Goal: Entertainment & Leisure: Browse casually

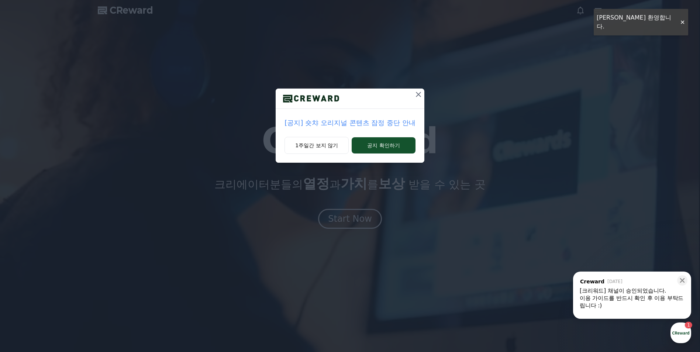
drag, startPoint x: 683, startPoint y: 19, endPoint x: 676, endPoint y: 20, distance: 7.5
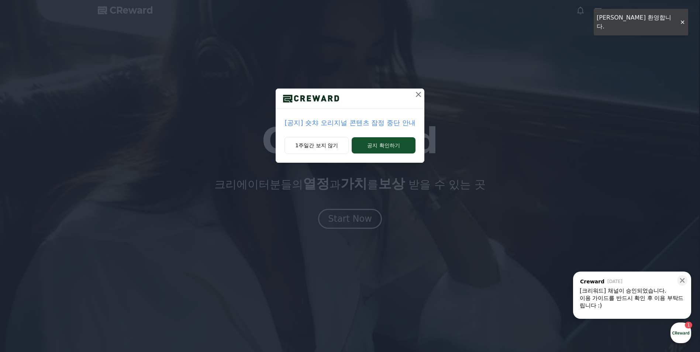
click at [683, 19] on div "[공지] 숏챠 오리지널 콘텐츠 잠정 중단 안내 1주일간 보지 않기 공지 확인하기" at bounding box center [350, 87] width 700 height 175
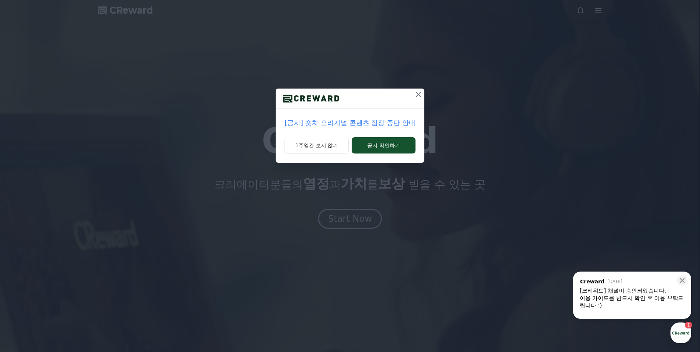
click at [603, 9] on div "[공지] 숏챠 오리지널 콘텐츠 잠정 중단 안내 1주일간 보지 않기 공지 확인하기" at bounding box center [350, 87] width 700 height 175
click at [421, 88] on div "[공지] 숏챠 오리지널 콘텐츠 잠정 중단 안내 1주일간 보지 않기 공지 확인하기" at bounding box center [350, 87] width 700 height 175
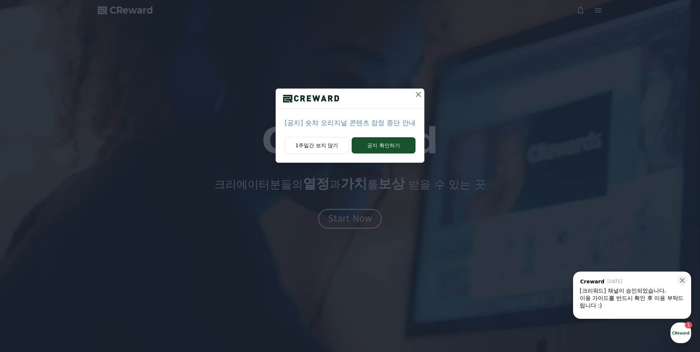
click at [418, 93] on icon at bounding box center [418, 94] width 9 height 9
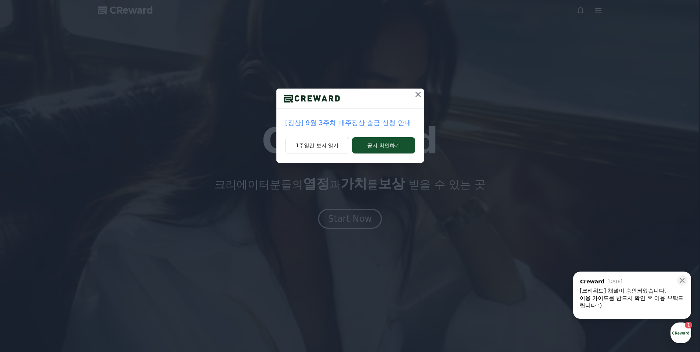
click at [418, 93] on icon at bounding box center [418, 94] width 9 height 9
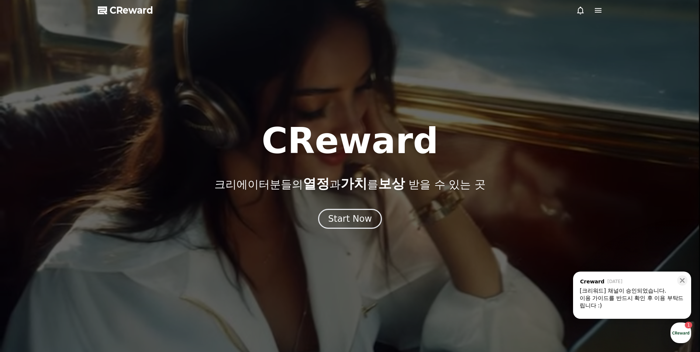
click at [418, 93] on div at bounding box center [350, 176] width 700 height 352
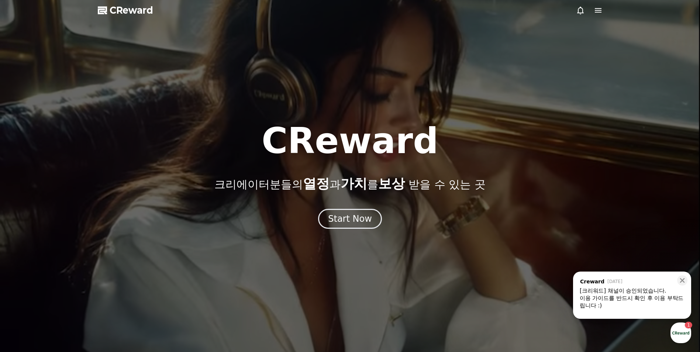
click at [418, 93] on div at bounding box center [350, 176] width 700 height 352
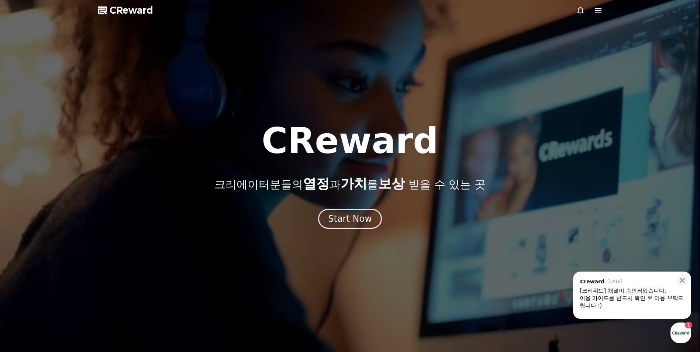
click at [598, 10] on icon at bounding box center [598, 10] width 9 height 9
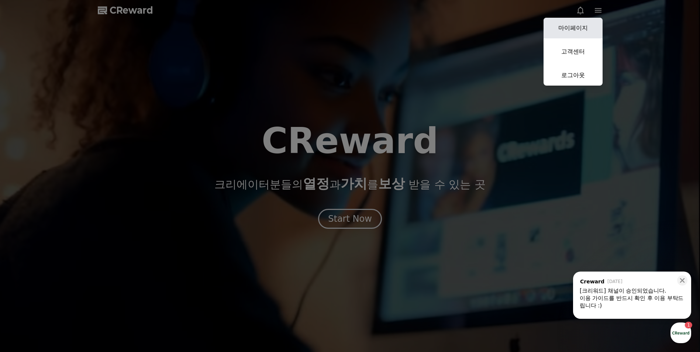
click at [576, 28] on link "마이페이지" at bounding box center [573, 28] width 59 height 21
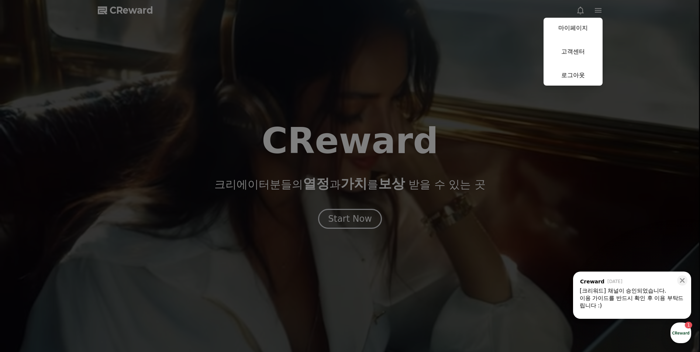
select select "**********"
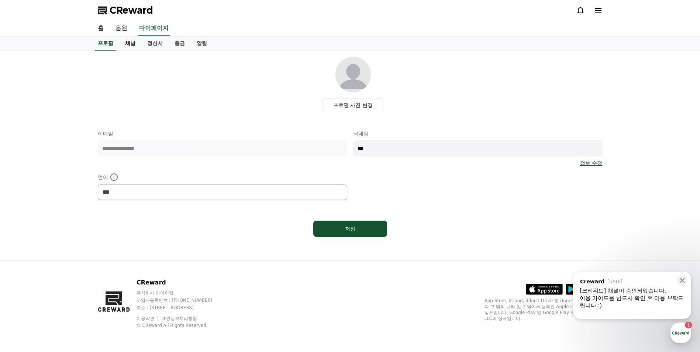
click at [131, 42] on link "채널" at bounding box center [130, 44] width 22 height 14
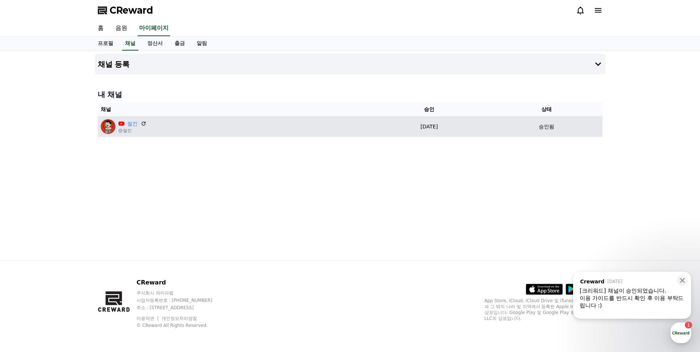
drag, startPoint x: 546, startPoint y: 127, endPoint x: 557, endPoint y: 125, distance: 12.1
click at [555, 125] on p "승인됨" at bounding box center [547, 127] width 16 height 8
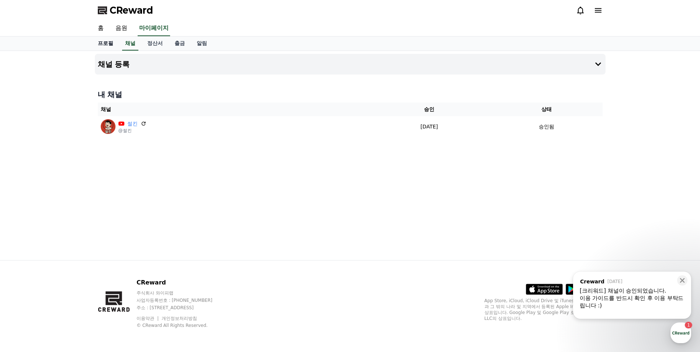
click at [107, 44] on link "프로필" at bounding box center [105, 44] width 27 height 14
select select "**********"
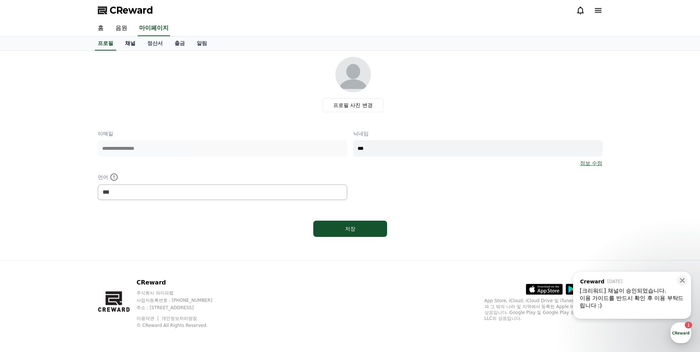
click at [130, 42] on link "채널" at bounding box center [130, 44] width 22 height 14
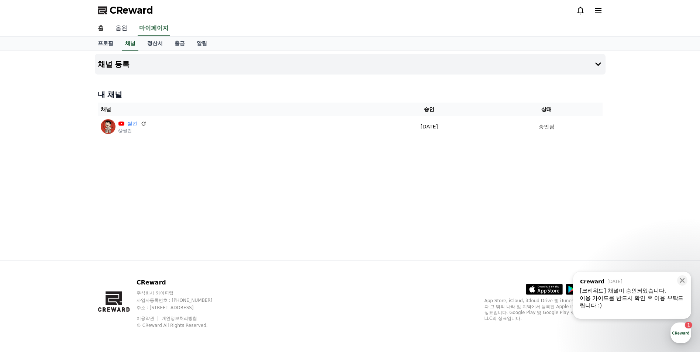
click at [117, 28] on link "음원" at bounding box center [122, 29] width 24 height 16
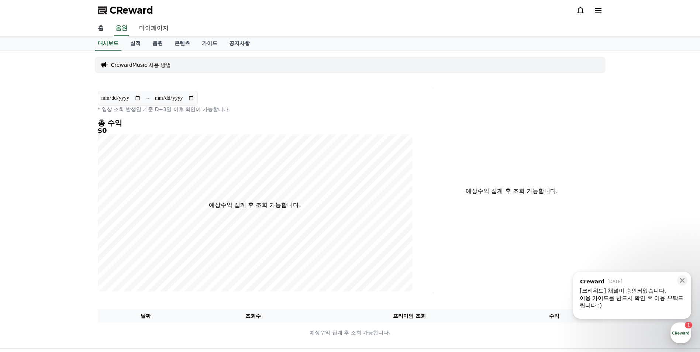
click at [99, 29] on link "홈" at bounding box center [101, 29] width 18 height 16
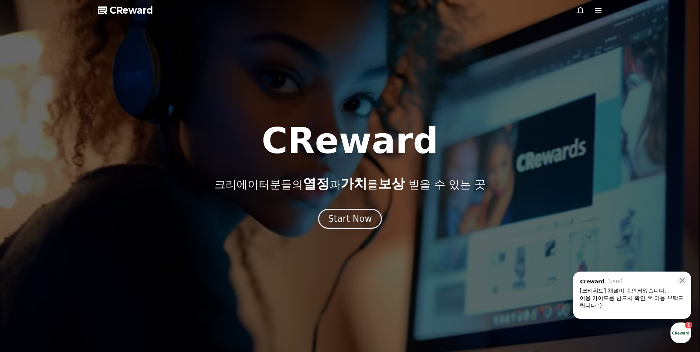
click at [122, 11] on span "CReward" at bounding box center [132, 10] width 44 height 12
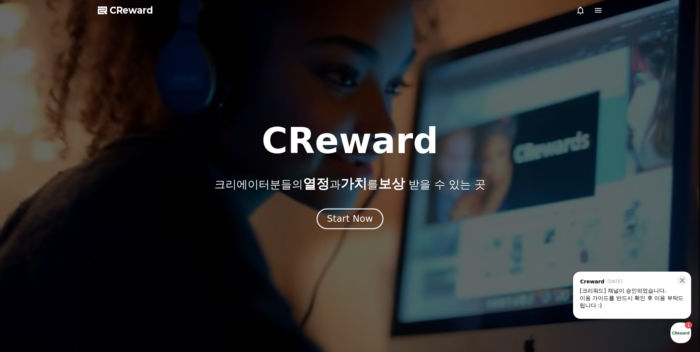
click at [342, 223] on div "Start Now" at bounding box center [350, 219] width 46 height 13
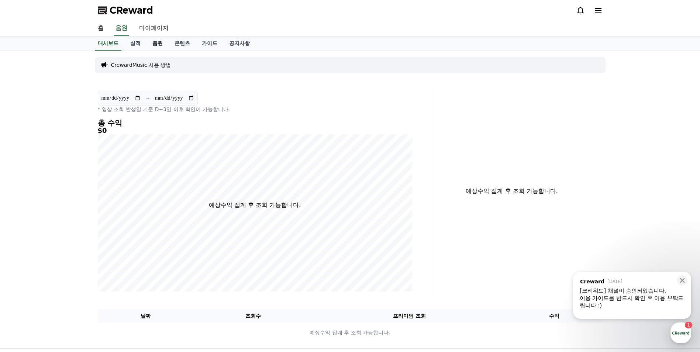
click at [150, 44] on link "음원" at bounding box center [158, 44] width 22 height 14
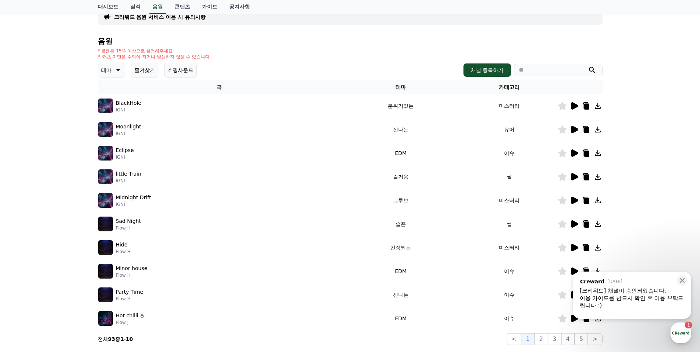
scroll to position [62, 0]
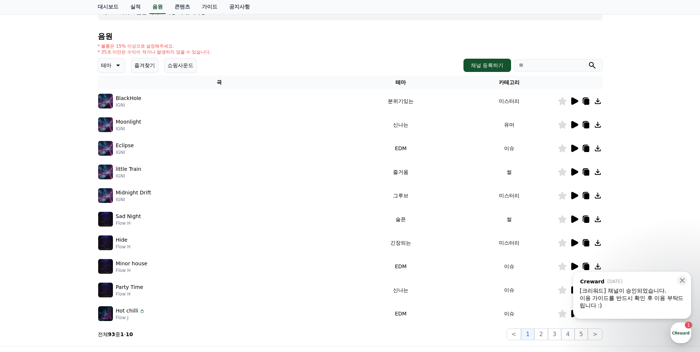
click at [114, 66] on icon at bounding box center [117, 65] width 9 height 9
click at [247, 54] on div "* 볼륨은 15% 이상으로 설정해주세요. * 35초 미만은 수익이 적거나 발생하지 않을 수 있습니다." at bounding box center [350, 49] width 505 height 12
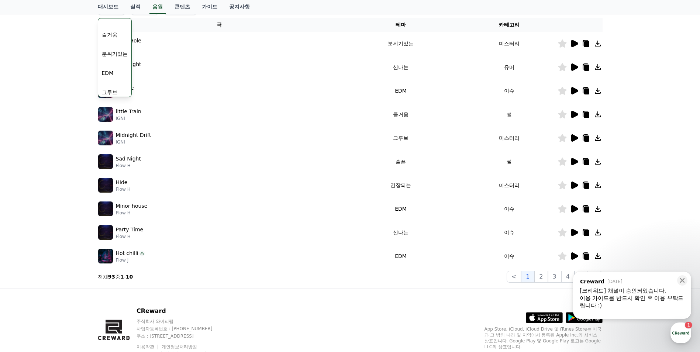
scroll to position [0, 0]
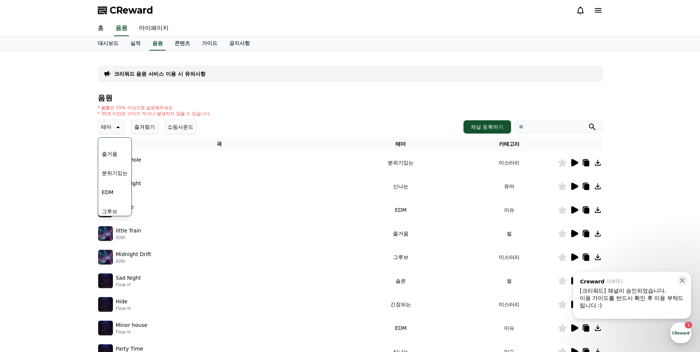
click at [57, 134] on div "크리워드 음원 서비스 이용 시 유의사항 음원 * 볼륨은 15% 이상으로 설정해주세요. * 35초 미만은 수익이 적거나 발생하지 않을 수 있습니…" at bounding box center [350, 229] width 700 height 357
drag, startPoint x: 65, startPoint y: 146, endPoint x: 110, endPoint y: 155, distance: 46.6
click at [66, 146] on div "크리워드 음원 서비스 이용 시 유의사항 음원 * 볼륨은 15% 이상으로 설정해주세요. * 35초 미만은 수익이 적거나 발생하지 않을 수 있습니…" at bounding box center [350, 229] width 700 height 357
click at [117, 145] on div "전체 환상적인 호기심 어두운 밝은 통통튀는 신나는 반전 웅장한 드라마틱 즐거움 분위기있는 EDM 그루브 슬픈 잔잔한 귀여운 감동적인 긴장되는 …" at bounding box center [115, 328] width 32 height 381
click at [111, 147] on button "전체" at bounding box center [107, 146] width 16 height 16
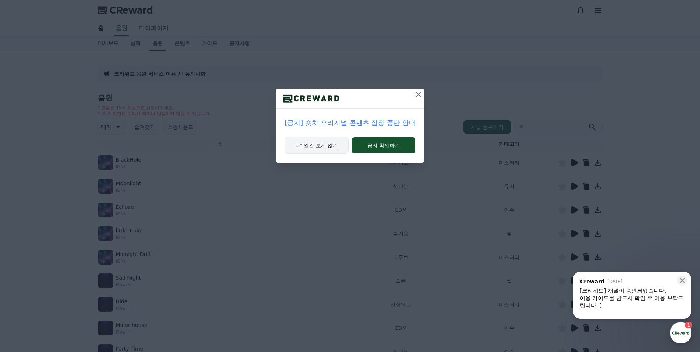
click at [322, 145] on button "1주일간 보지 않기" at bounding box center [317, 145] width 64 height 17
click at [322, 145] on th "곡" at bounding box center [219, 144] width 243 height 14
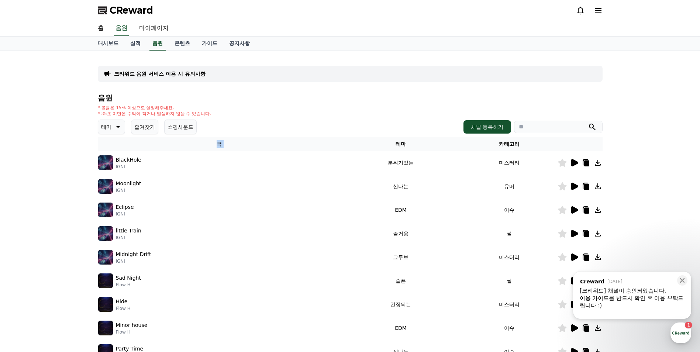
click at [322, 145] on th "곡" at bounding box center [219, 144] width 243 height 14
drag, startPoint x: 322, startPoint y: 145, endPoint x: 318, endPoint y: 127, distance: 18.0
click at [306, 129] on div "테마 즐겨찾기 쇼핑사운드 채널 등록하기" at bounding box center [350, 127] width 505 height 15
click at [576, 164] on icon at bounding box center [575, 162] width 7 height 7
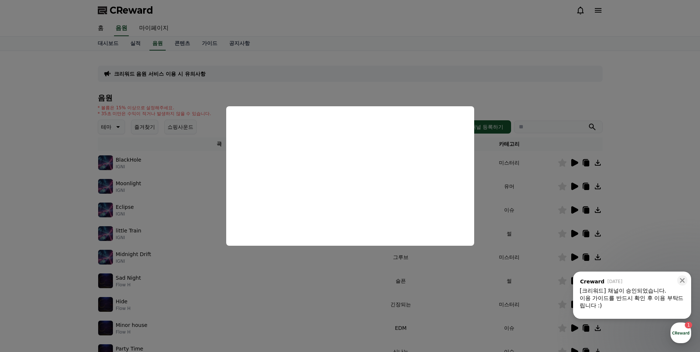
click at [578, 61] on button "close modal" at bounding box center [350, 176] width 700 height 352
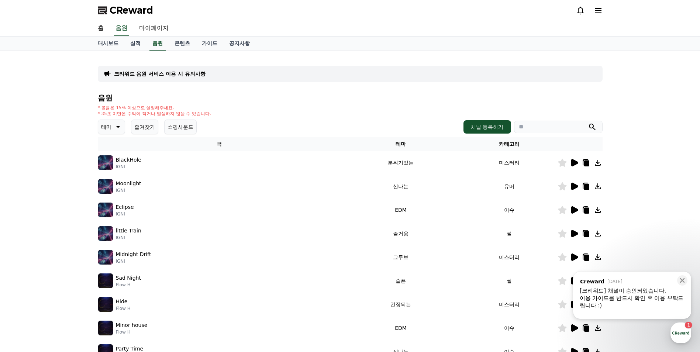
click at [546, 128] on input "search" at bounding box center [558, 127] width 89 height 13
click at [588, 123] on button "submit" at bounding box center [592, 127] width 9 height 9
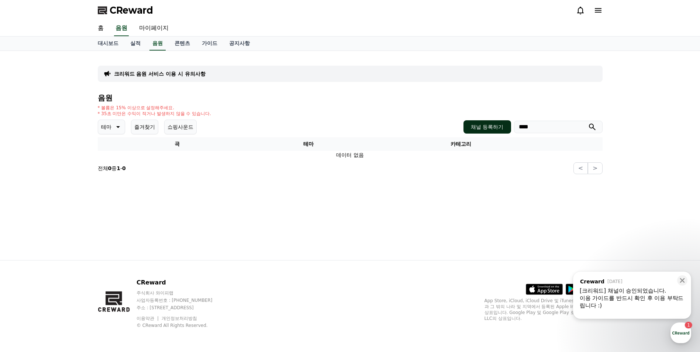
drag, startPoint x: 543, startPoint y: 128, endPoint x: 483, endPoint y: 125, distance: 61.0
click at [488, 125] on div "채널 등록하기 ****" at bounding box center [533, 126] width 139 height 13
type input "***"
click at [588, 123] on button "submit" at bounding box center [592, 127] width 9 height 9
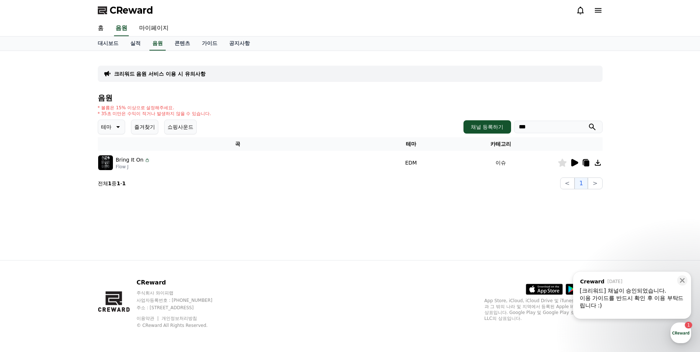
drag, startPoint x: 316, startPoint y: 109, endPoint x: 312, endPoint y: 108, distance: 4.8
drag, startPoint x: 546, startPoint y: 124, endPoint x: 473, endPoint y: 122, distance: 72.8
click at [474, 122] on div "채널 등록하기 ***" at bounding box center [533, 126] width 139 height 13
type input "*"
click at [588, 123] on button "submit" at bounding box center [592, 127] width 9 height 9
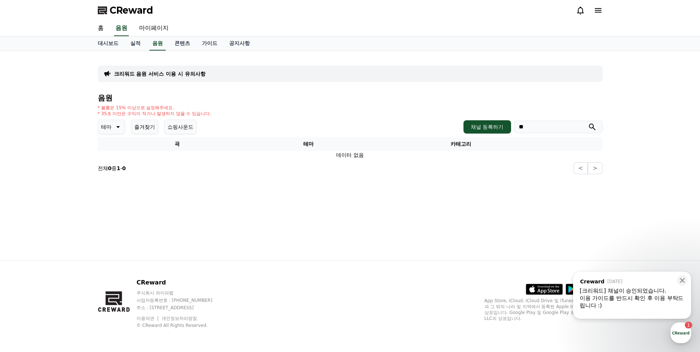
type input "*"
type input "******"
click at [588, 123] on button "submit" at bounding box center [592, 127] width 9 height 9
drag, startPoint x: 540, startPoint y: 128, endPoint x: 526, endPoint y: 121, distance: 15.9
click at [468, 124] on div "채널 등록하기 ******" at bounding box center [533, 126] width 139 height 13
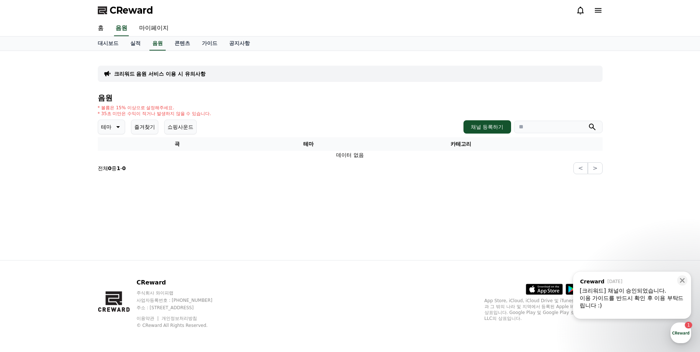
click at [593, 127] on icon "submit" at bounding box center [592, 127] width 7 height 7
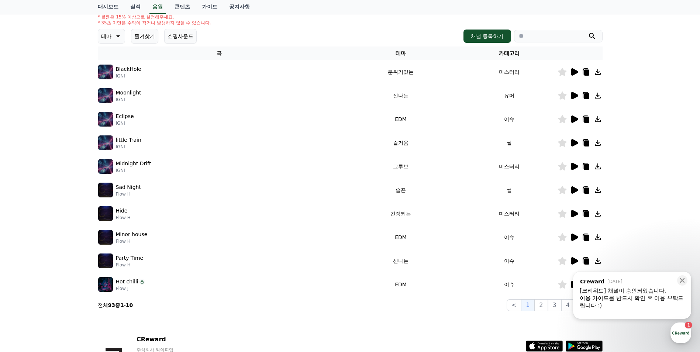
scroll to position [86, 0]
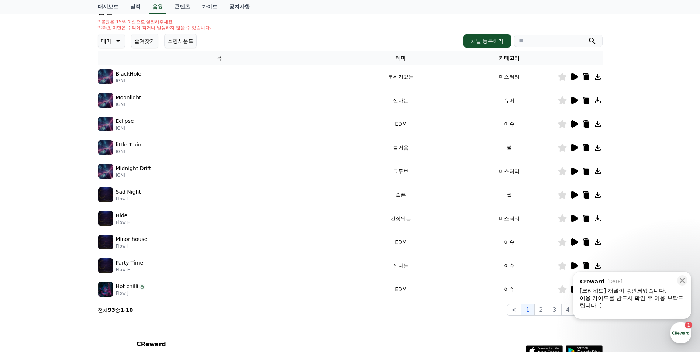
click at [572, 146] on icon at bounding box center [575, 147] width 7 height 7
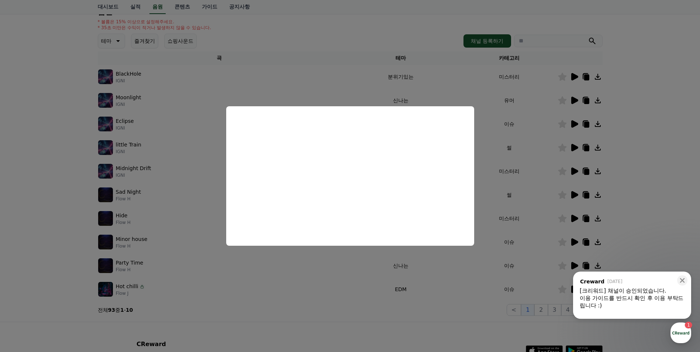
click at [488, 178] on button "close modal" at bounding box center [350, 176] width 700 height 352
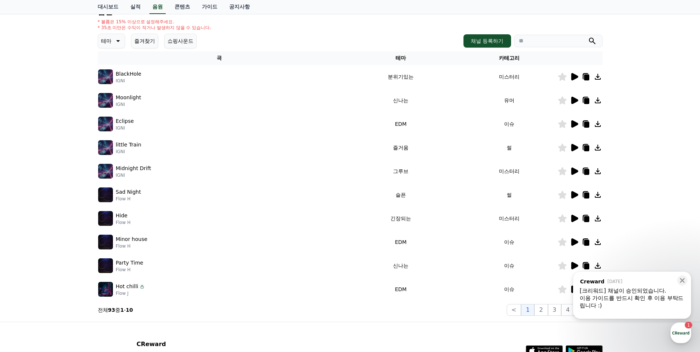
click at [573, 193] on icon at bounding box center [575, 194] width 7 height 7
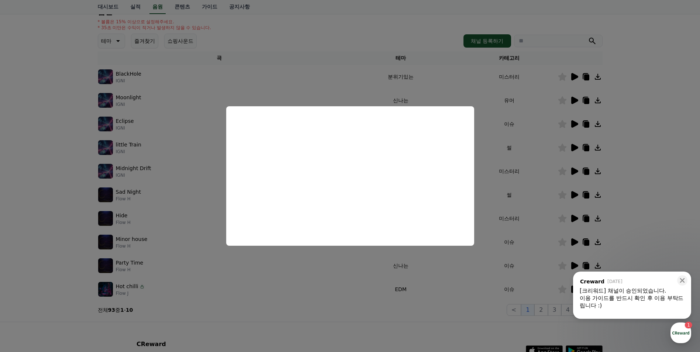
click at [495, 158] on button "close modal" at bounding box center [350, 176] width 700 height 352
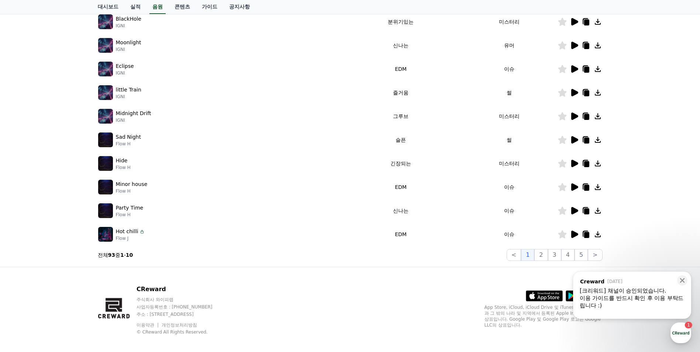
scroll to position [148, 0]
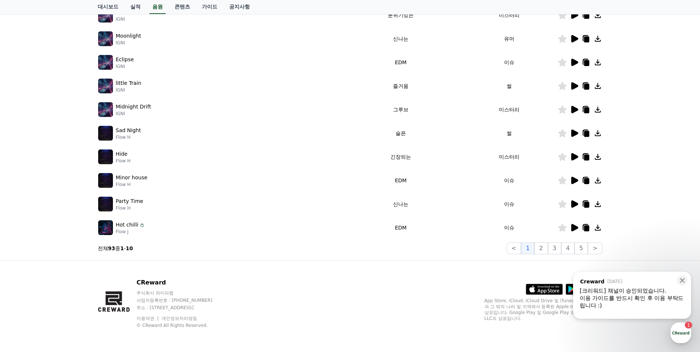
click at [573, 180] on icon at bounding box center [575, 180] width 7 height 7
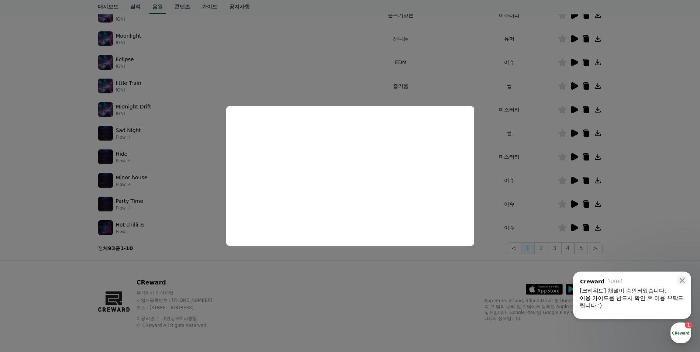
click at [489, 165] on button "close modal" at bounding box center [350, 176] width 700 height 352
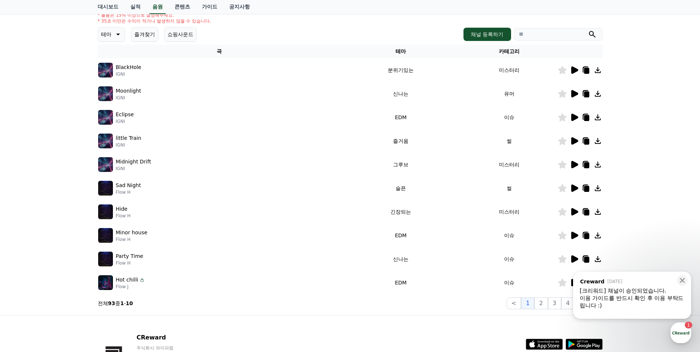
scroll to position [86, 0]
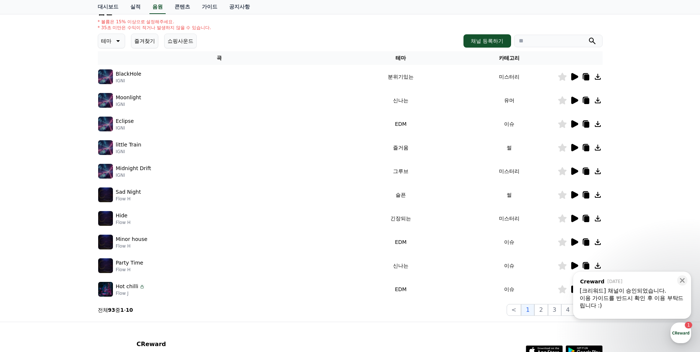
click at [574, 123] on icon at bounding box center [575, 123] width 7 height 7
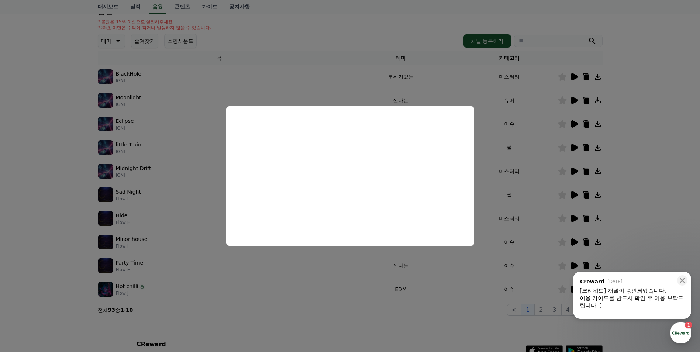
click at [518, 156] on button "close modal" at bounding box center [350, 176] width 700 height 352
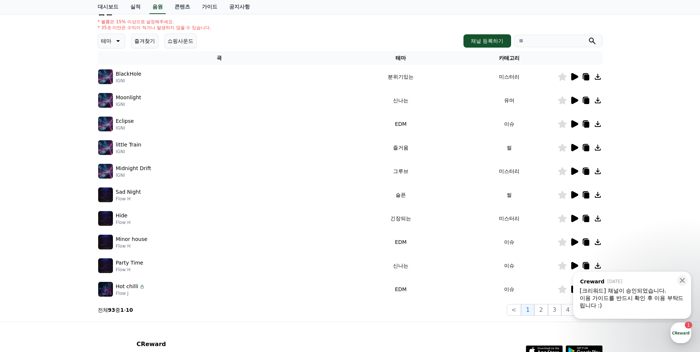
click at [457, 181] on td "그루브" at bounding box center [401, 171] width 120 height 24
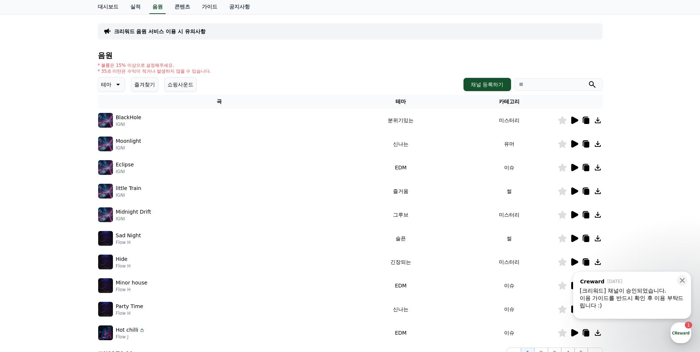
scroll to position [0, 0]
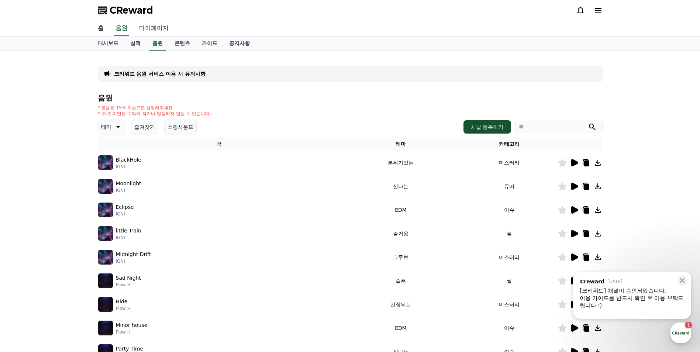
click at [149, 127] on button "즐겨찾기" at bounding box center [144, 127] width 27 height 15
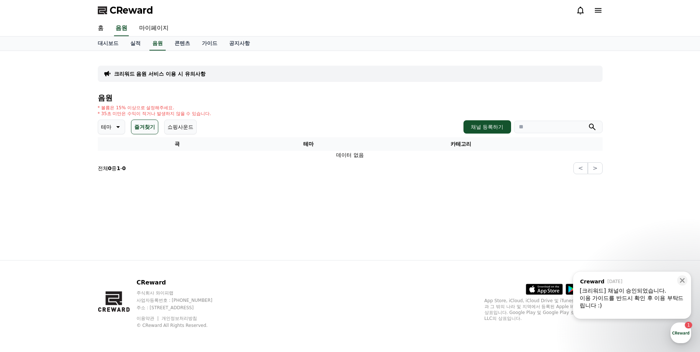
click at [176, 129] on button "쇼핑사운드" at bounding box center [180, 127] width 32 height 15
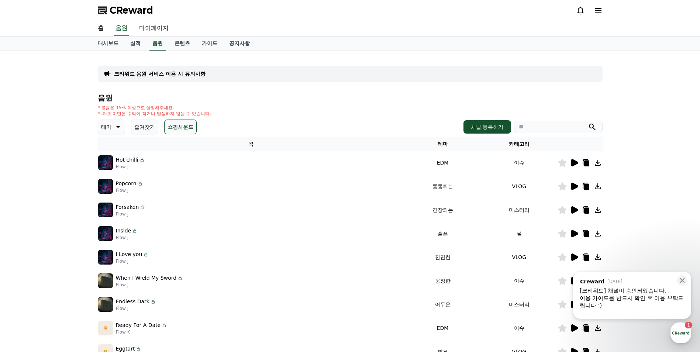
click at [120, 129] on icon at bounding box center [117, 127] width 9 height 9
click at [115, 155] on button "잔잔한" at bounding box center [109, 152] width 21 height 16
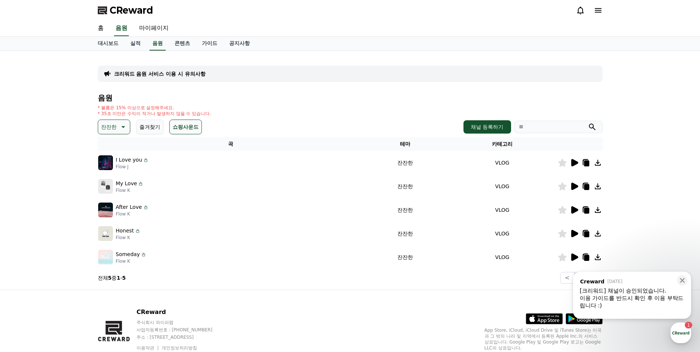
click at [573, 164] on icon at bounding box center [575, 162] width 7 height 7
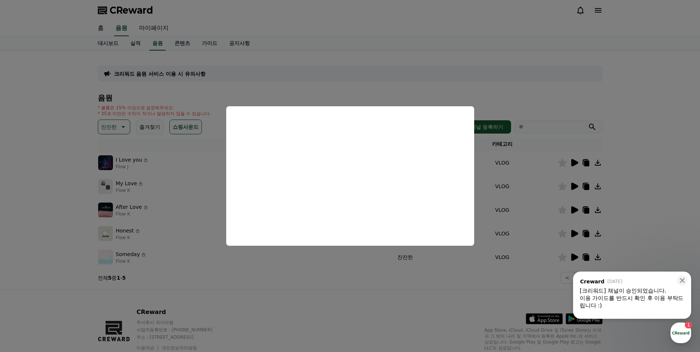
click at [492, 171] on button "close modal" at bounding box center [350, 176] width 700 height 352
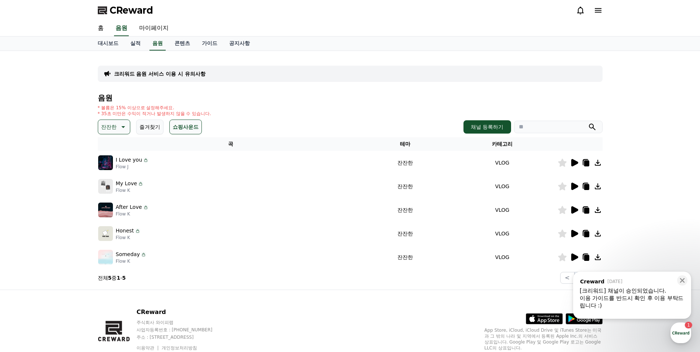
click at [576, 185] on icon at bounding box center [575, 186] width 7 height 7
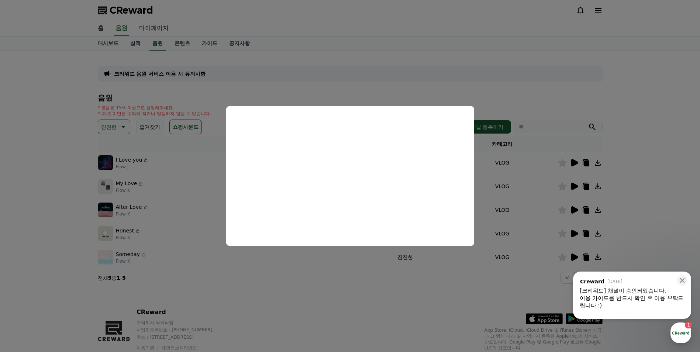
click at [492, 175] on button "close modal" at bounding box center [350, 176] width 700 height 352
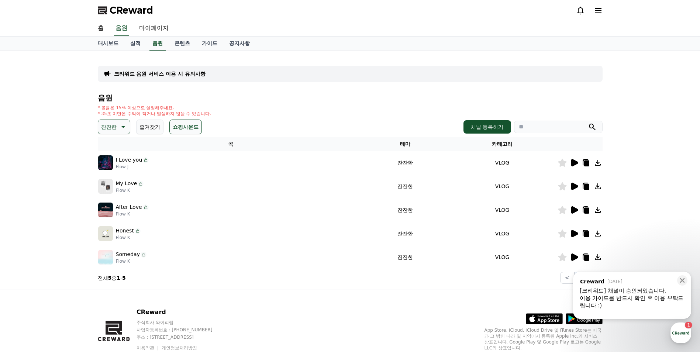
click at [574, 207] on icon at bounding box center [574, 210] width 9 height 9
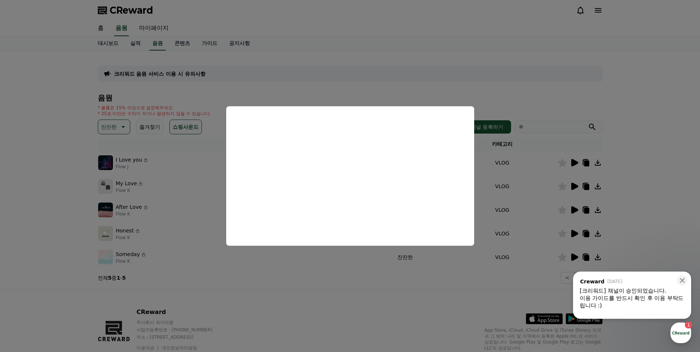
click at [579, 209] on button "close modal" at bounding box center [350, 176] width 700 height 352
click at [575, 209] on icon at bounding box center [575, 209] width 7 height 7
click at [577, 229] on button "close modal" at bounding box center [350, 176] width 700 height 352
click at [576, 234] on icon at bounding box center [575, 233] width 7 height 7
drag, startPoint x: 560, startPoint y: 248, endPoint x: 578, endPoint y: 258, distance: 21.0
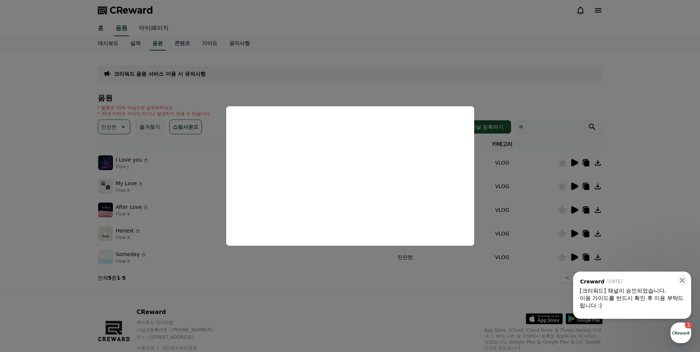
click at [560, 248] on button "close modal" at bounding box center [350, 176] width 700 height 352
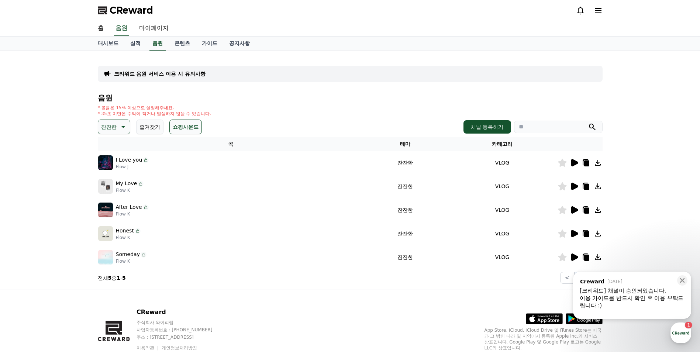
click at [575, 258] on icon at bounding box center [575, 257] width 7 height 7
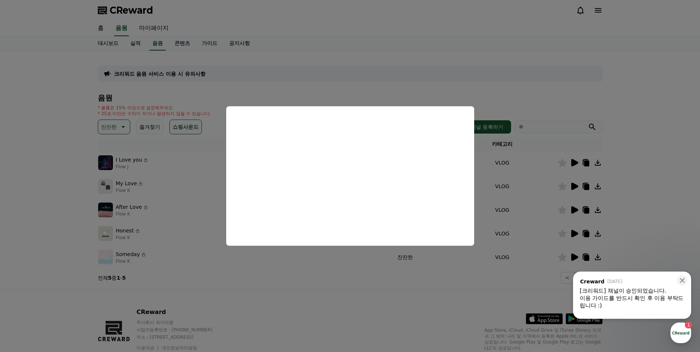
click at [299, 76] on button "close modal" at bounding box center [350, 176] width 700 height 352
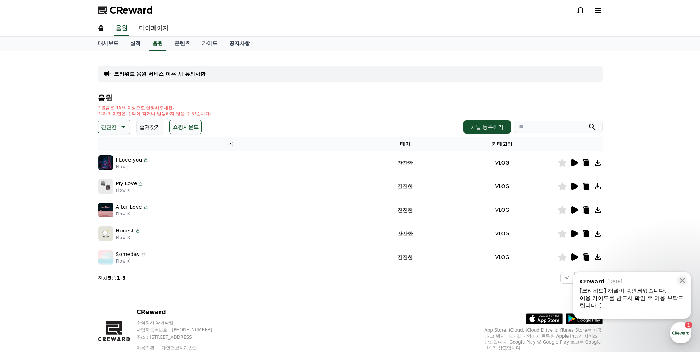
drag, startPoint x: 114, startPoint y: 127, endPoint x: 117, endPoint y: 128, distance: 4.1
click at [114, 127] on p "잔잔한" at bounding box center [109, 127] width 16 height 10
click at [132, 173] on div "전체 환상적인 호기심 어두운 밝은 통통튀는 신나는 반전 웅장한 드라마틱 즐거움 분위기있는 EDM 그루브 슬픈 잔잔한 귀여운 감동적인 긴장되는 …" at bounding box center [115, 176] width 34 height 79
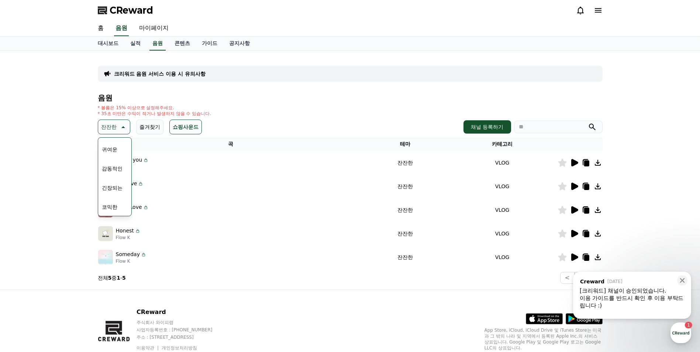
click at [118, 185] on button "긴장되는" at bounding box center [112, 188] width 27 height 16
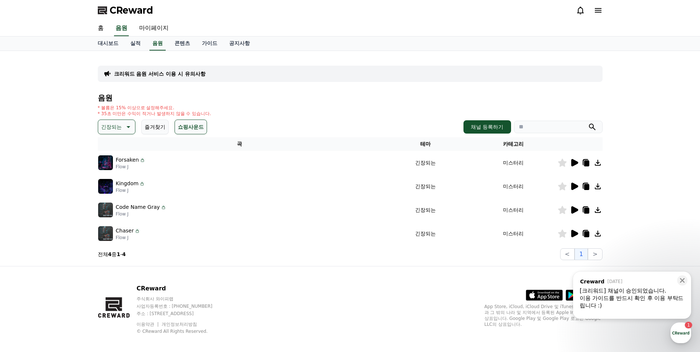
click at [574, 161] on icon at bounding box center [575, 162] width 7 height 7
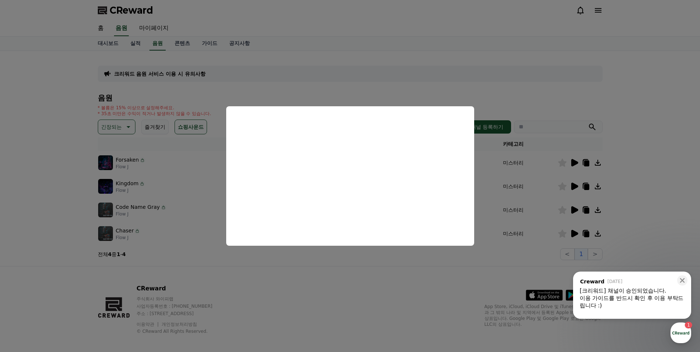
click at [425, 72] on button "close modal" at bounding box center [350, 176] width 700 height 352
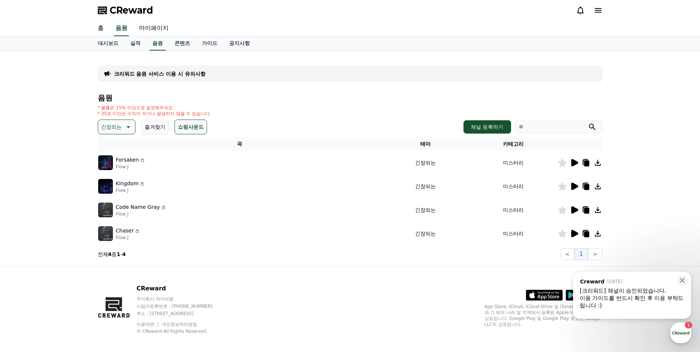
click at [552, 127] on input "search" at bounding box center [558, 127] width 89 height 13
type input "*"
click at [588, 123] on button "submit" at bounding box center [592, 127] width 9 height 9
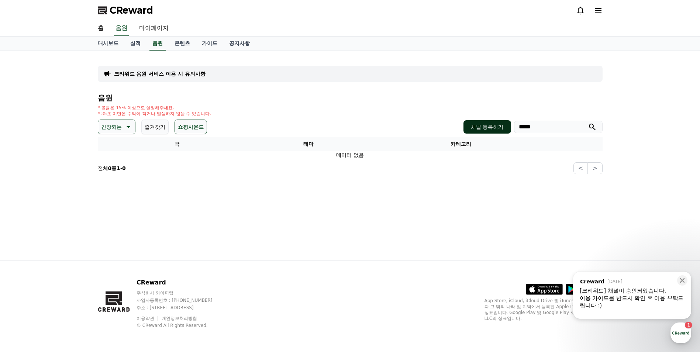
drag, startPoint x: 521, startPoint y: 124, endPoint x: 495, endPoint y: 126, distance: 26.3
click at [495, 126] on div "채널 등록하기 *****" at bounding box center [533, 126] width 139 height 13
type input "*****"
click at [588, 123] on button "submit" at bounding box center [592, 127] width 9 height 9
